Goal: Find specific page/section: Find specific page/section

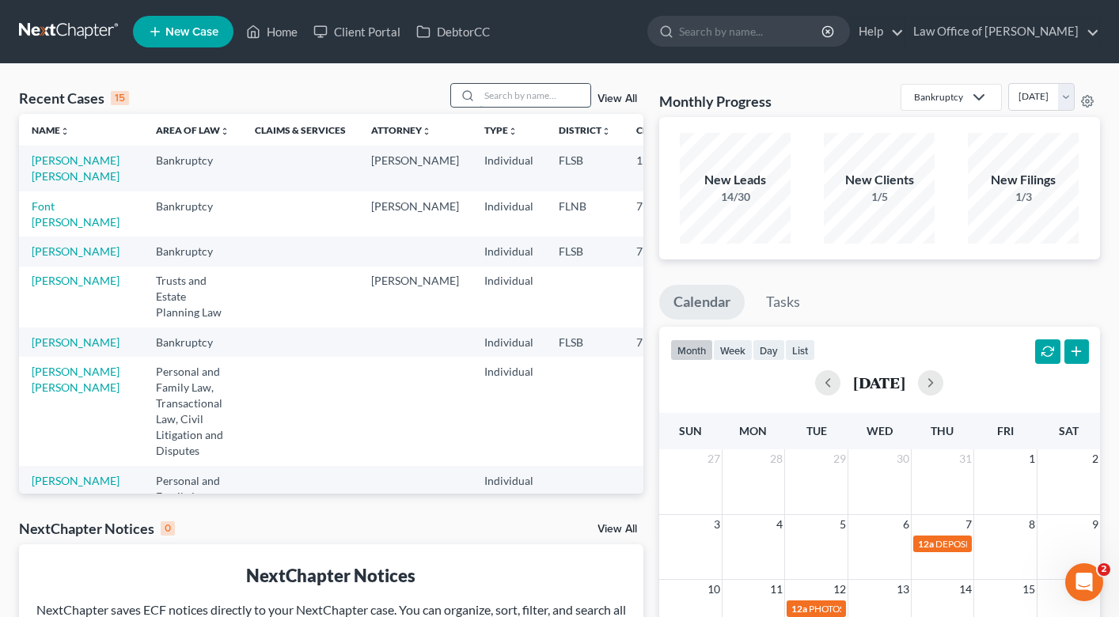
click at [507, 100] on input "search" at bounding box center [534, 95] width 111 height 23
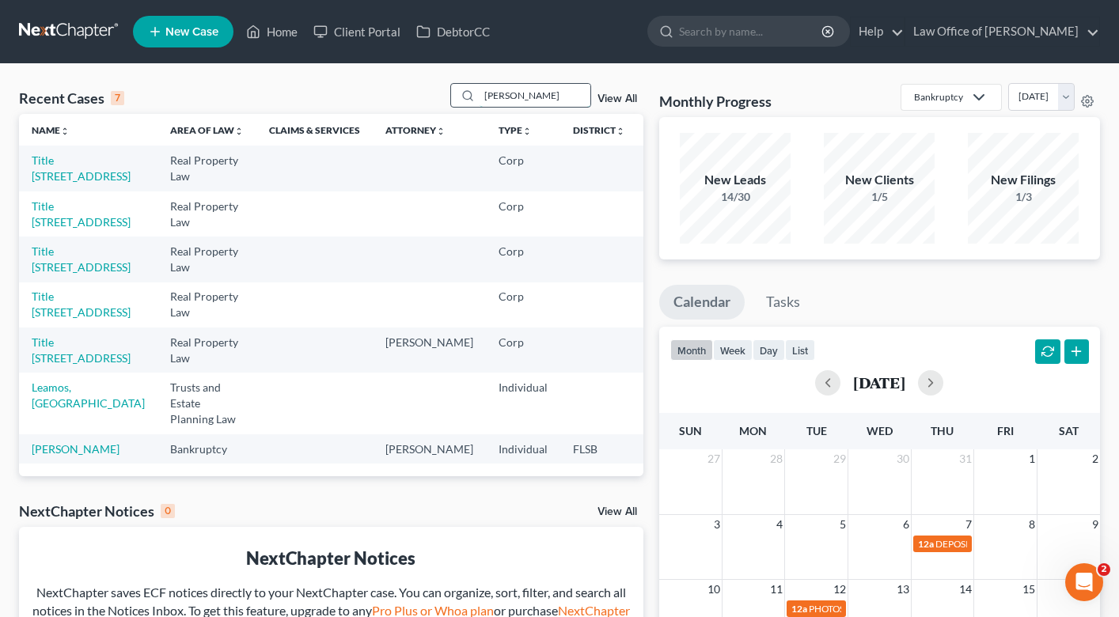
type input "[PERSON_NAME]"
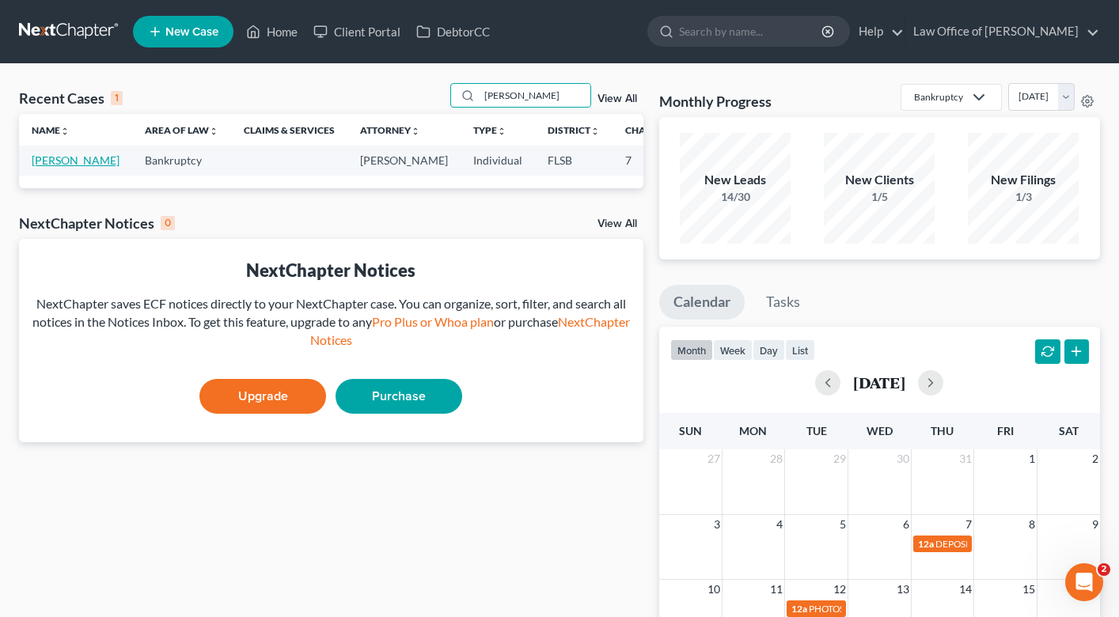
click at [42, 164] on link "[PERSON_NAME]" at bounding box center [76, 159] width 88 height 13
click at [41, 162] on link "Leal, Juan" at bounding box center [76, 159] width 88 height 13
click at [42, 167] on link "Leal, Juan" at bounding box center [76, 159] width 88 height 13
click at [34, 167] on link "Leal, Juan" at bounding box center [76, 159] width 88 height 13
